Goal: Find specific page/section: Find specific page/section

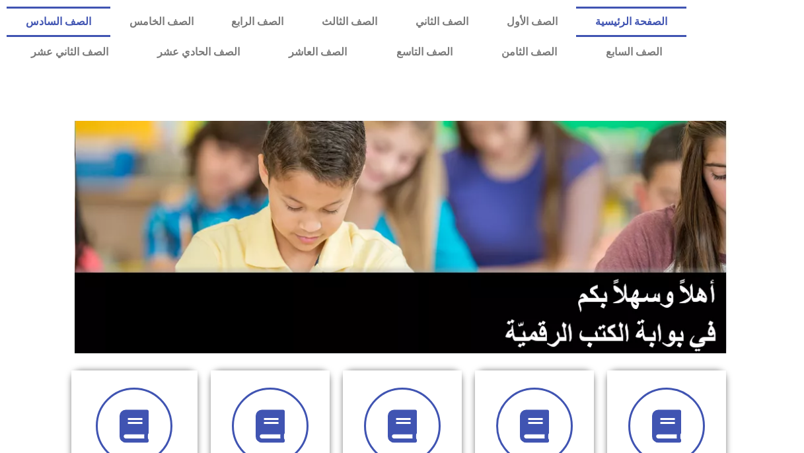
click at [110, 23] on link "الصف السادس" at bounding box center [59, 22] width 104 height 30
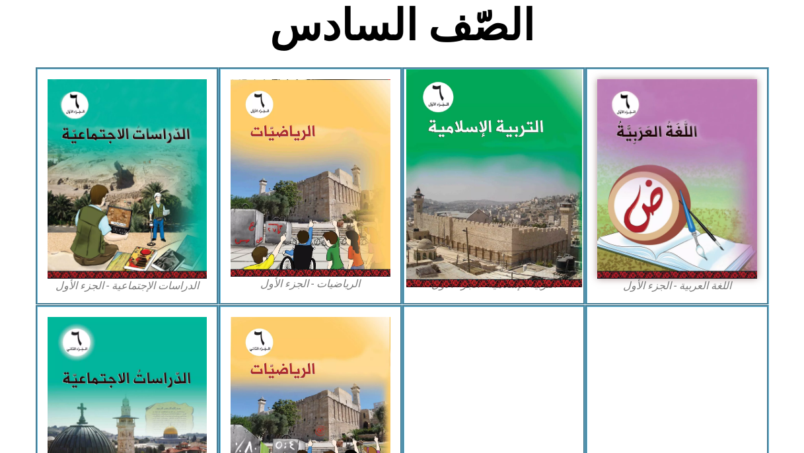
scroll to position [340, 0]
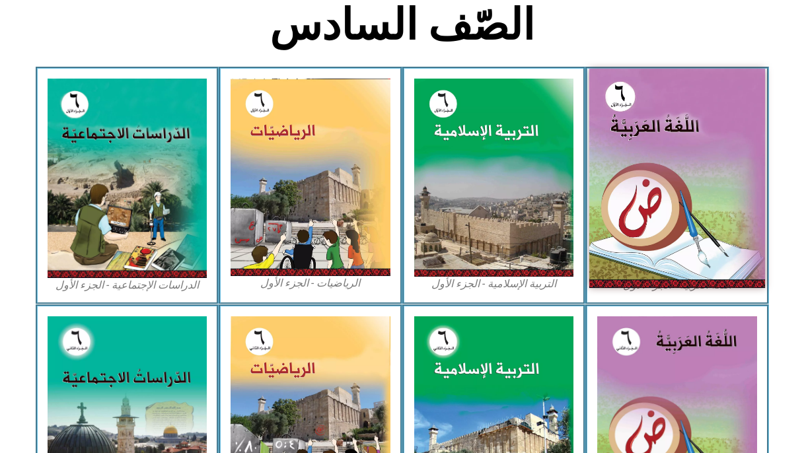
click at [613, 192] on img at bounding box center [677, 178] width 176 height 219
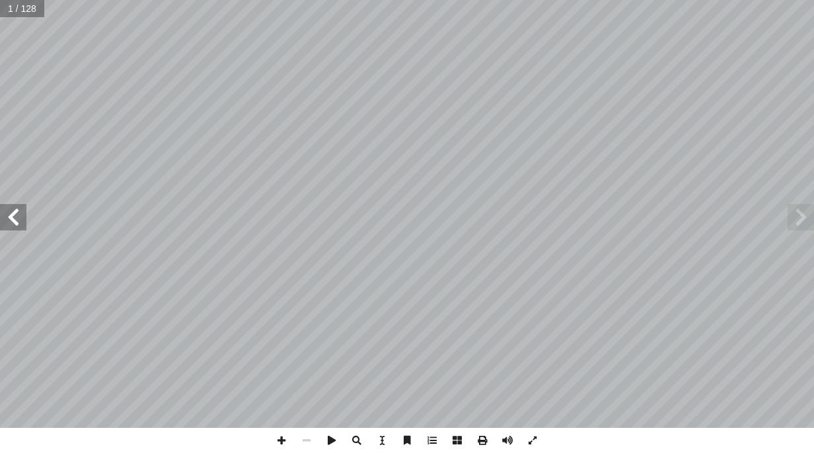
click at [17, 205] on span at bounding box center [13, 217] width 26 height 26
click at [20, 207] on span at bounding box center [13, 217] width 26 height 26
click at [20, 208] on span at bounding box center [13, 217] width 26 height 26
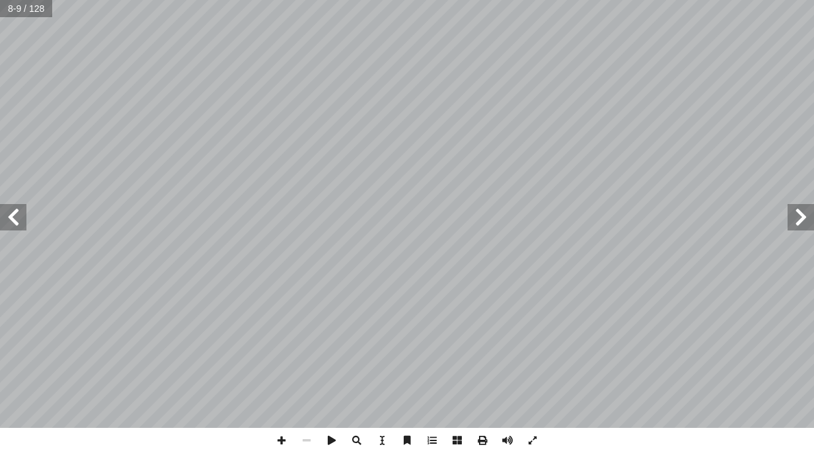
click at [20, 208] on span at bounding box center [13, 217] width 26 height 26
click at [20, 209] on span at bounding box center [13, 217] width 26 height 26
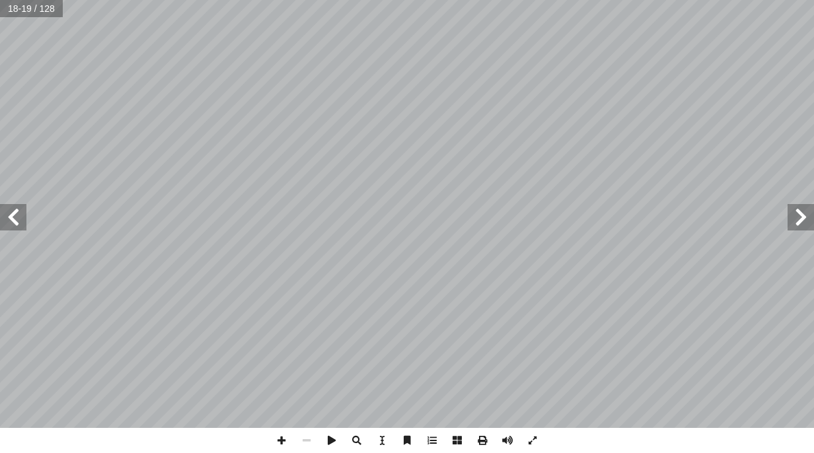
click at [18, 226] on span at bounding box center [13, 217] width 26 height 26
click at [15, 227] on span at bounding box center [13, 217] width 26 height 26
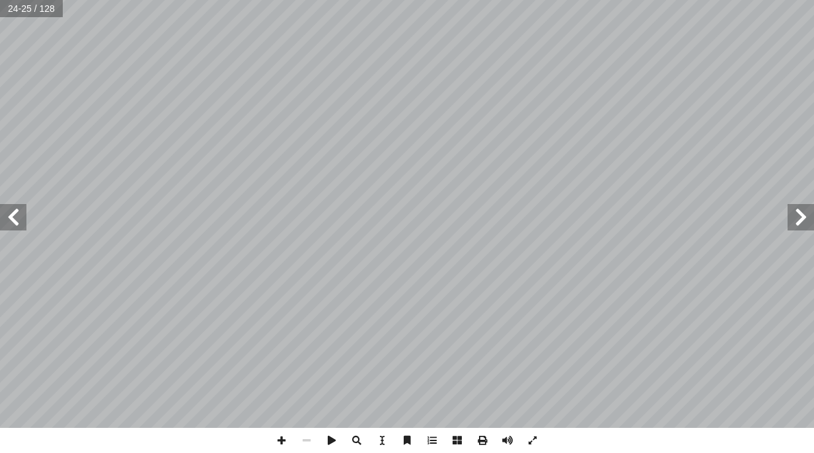
click at [15, 227] on span at bounding box center [13, 217] width 26 height 26
click at [279, 442] on span at bounding box center [281, 440] width 25 height 25
click at [277, 440] on span at bounding box center [281, 440] width 25 height 25
click at [5, 213] on span at bounding box center [13, 217] width 26 height 26
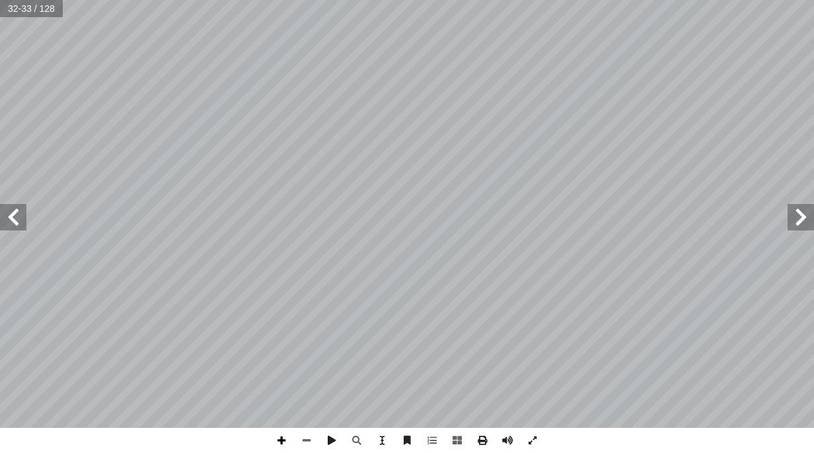
click at [278, 441] on span at bounding box center [281, 440] width 25 height 25
click at [304, 446] on span at bounding box center [306, 440] width 25 height 25
click at [415, 429] on div "٢٨ ُ ة َ راء ِ الق ها ِ ب َ قام أ ا تي َّ ال َ ة َ دين َ ها الم َ ن ْ و َ ؛ ك َ…" at bounding box center [407, 226] width 814 height 453
click at [277, 440] on span at bounding box center [281, 440] width 25 height 25
click at [645, 120] on html "الصفحة الرئيسية الصف الأول الصف الثاني الصف الثالث الصف الرابع الصف الخامس الصف…" at bounding box center [407, 60] width 814 height 120
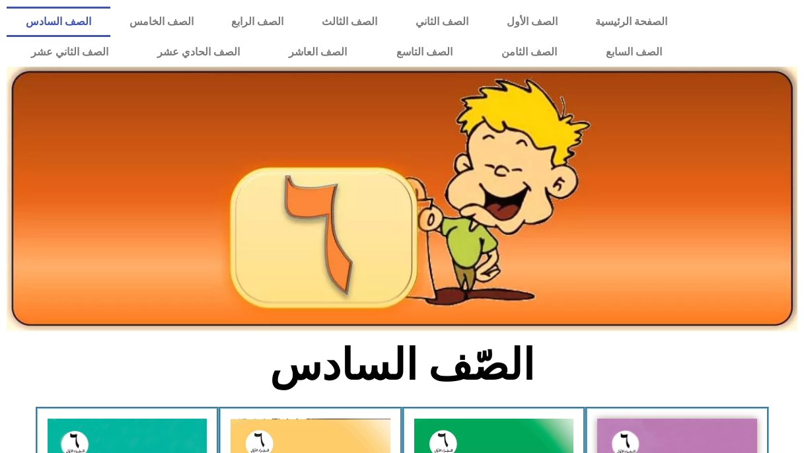
scroll to position [340, 0]
